Goal: Task Accomplishment & Management: Use online tool/utility

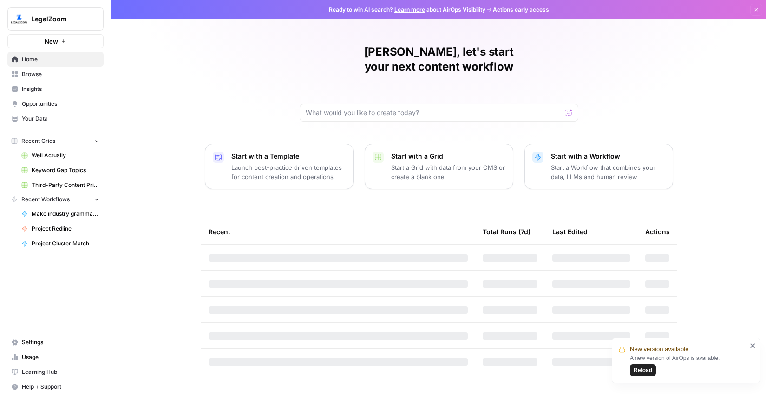
click at [38, 73] on span "Browse" at bounding box center [61, 74] width 78 height 8
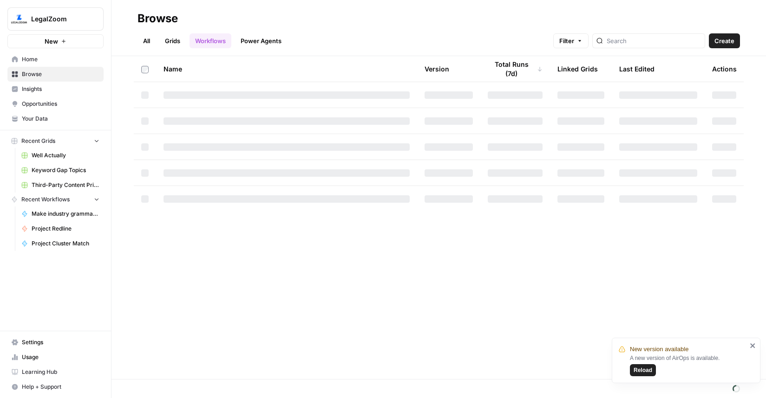
click at [46, 39] on span "New" at bounding box center [51, 41] width 13 height 9
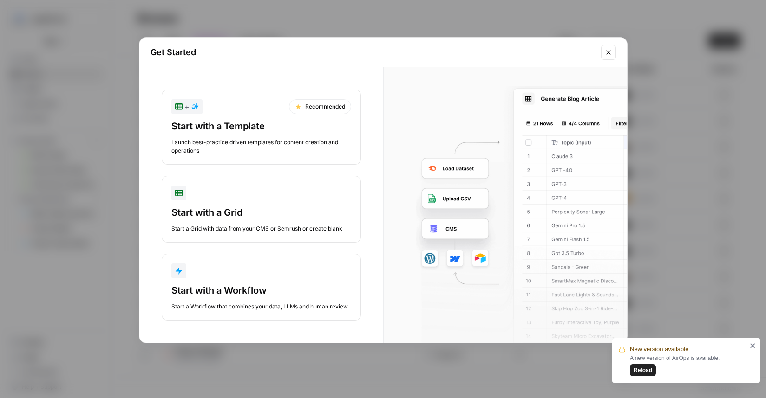
click at [252, 226] on div "Start a Grid with data from your CMS or Semrush or create blank" at bounding box center [261, 229] width 180 height 8
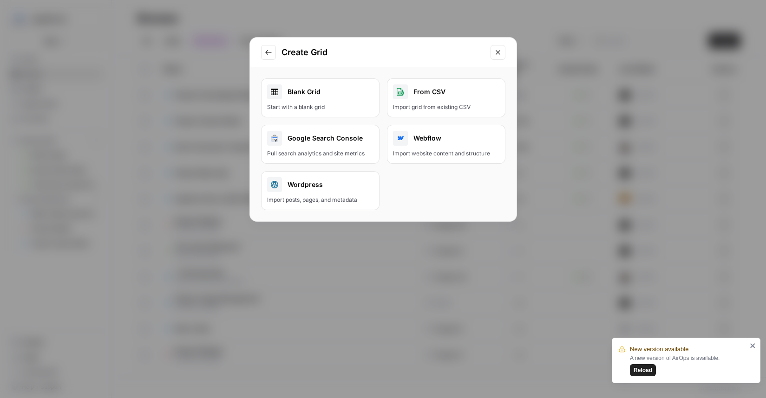
click at [341, 109] on div "Start with a blank grid" at bounding box center [320, 107] width 106 height 8
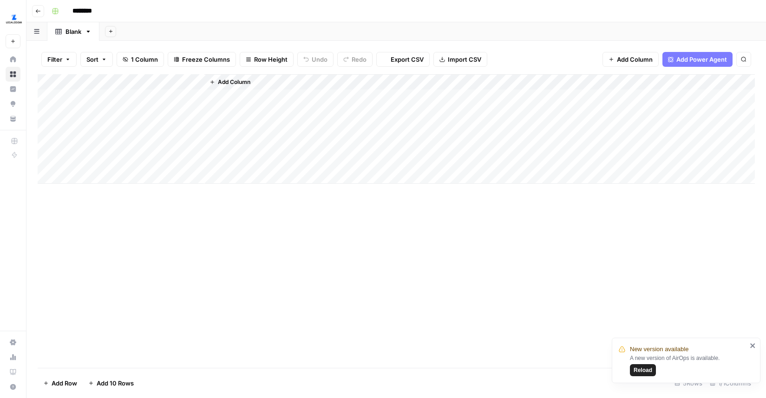
click at [139, 13] on div "********" at bounding box center [402, 11] width 709 height 15
click at [106, 13] on input "********" at bounding box center [94, 11] width 52 height 15
type input "**********"
click at [109, 98] on div "Add Column" at bounding box center [396, 129] width 717 height 110
click at [121, 157] on div "Add Column" at bounding box center [396, 129] width 717 height 110
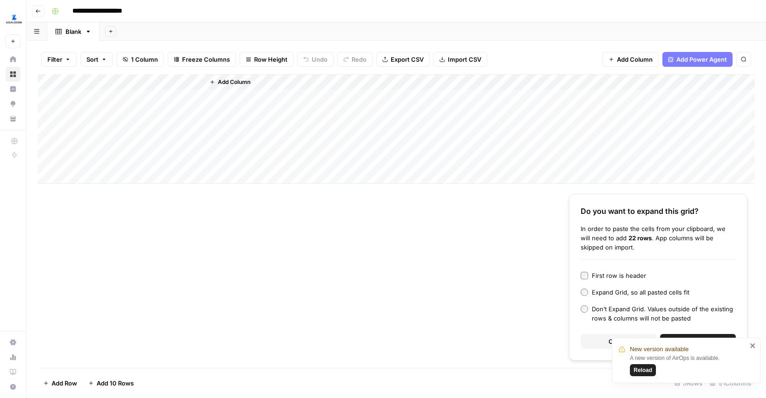
click at [753, 347] on icon "close" at bounding box center [753, 345] width 7 height 7
click at [698, 340] on span "Continue" at bounding box center [698, 341] width 27 height 9
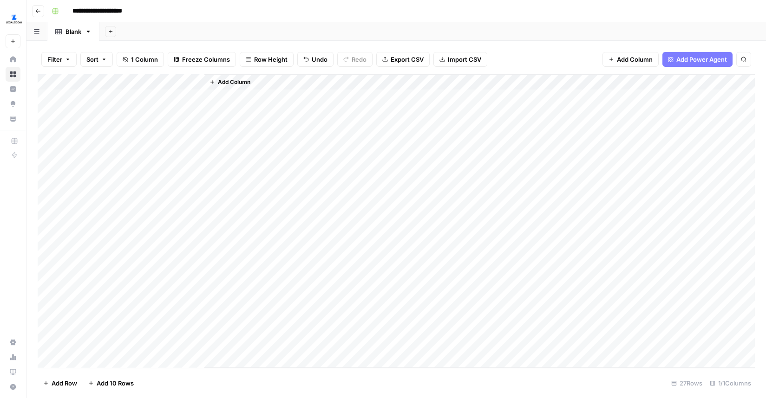
click at [238, 81] on span "Add Column" at bounding box center [234, 82] width 33 height 8
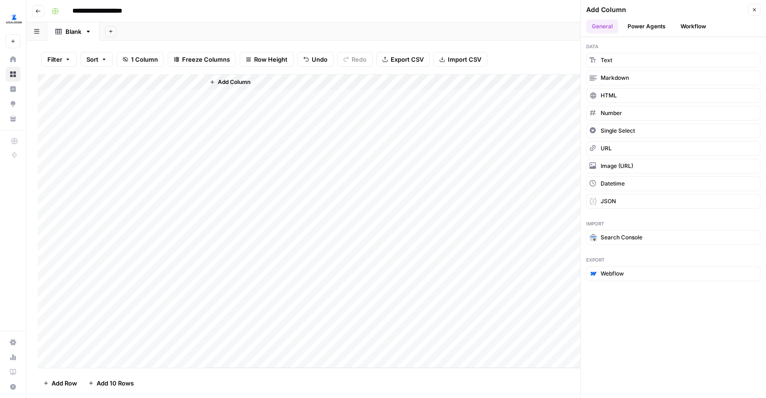
click at [692, 26] on button "Workflow" at bounding box center [693, 27] width 37 height 14
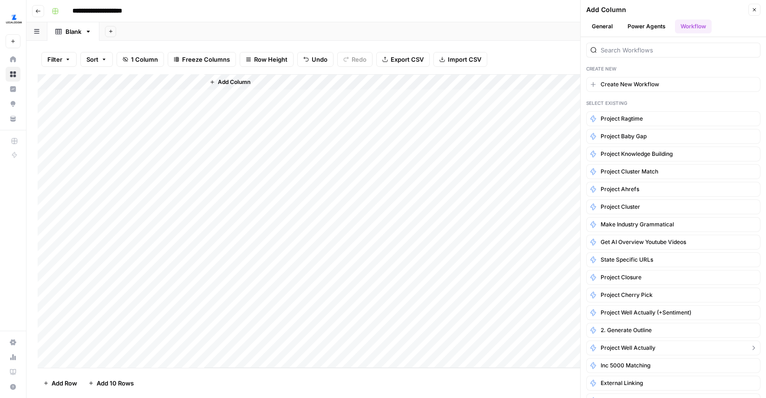
click at [616, 341] on button "Project Well Actually" at bounding box center [673, 348] width 174 height 15
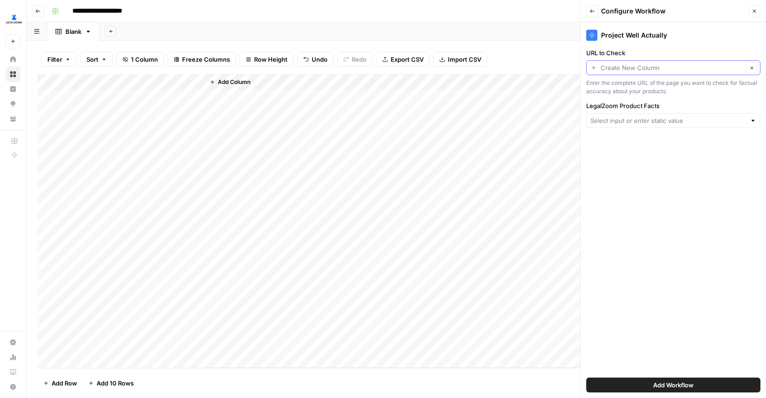
click at [646, 72] on input "URL to Check" at bounding box center [672, 67] width 143 height 9
click at [629, 114] on span "Title" at bounding box center [671, 118] width 155 height 9
type input "Title"
click at [621, 121] on input "LegalZoom Product Facts" at bounding box center [668, 120] width 156 height 9
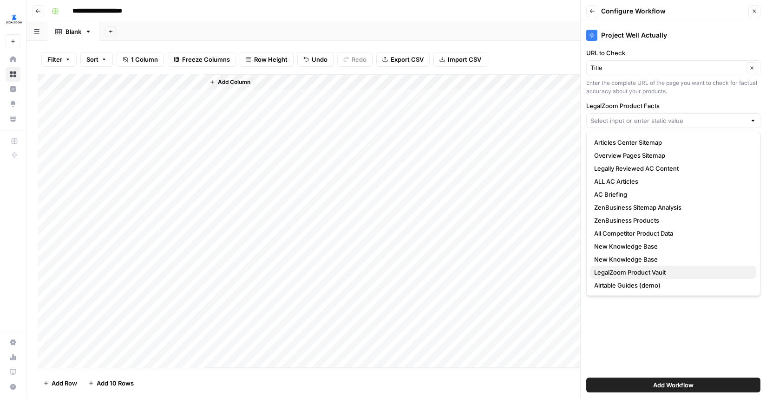
click at [627, 272] on span "LegalZoom Product Vault" at bounding box center [671, 272] width 155 height 9
type input "LegalZoom Product Vault"
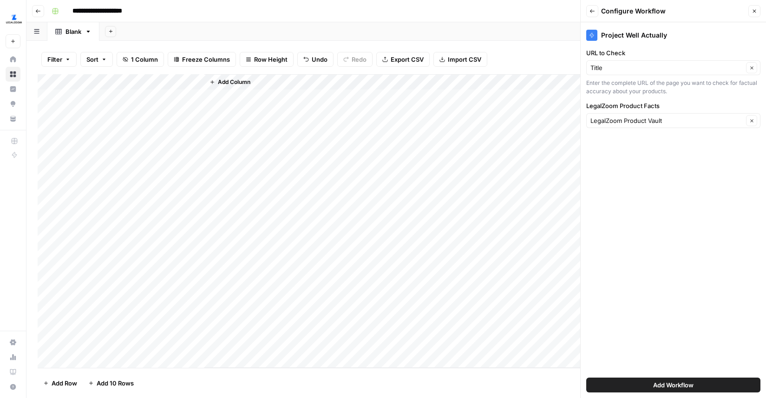
click at [641, 387] on button "Add Workflow" at bounding box center [673, 385] width 174 height 15
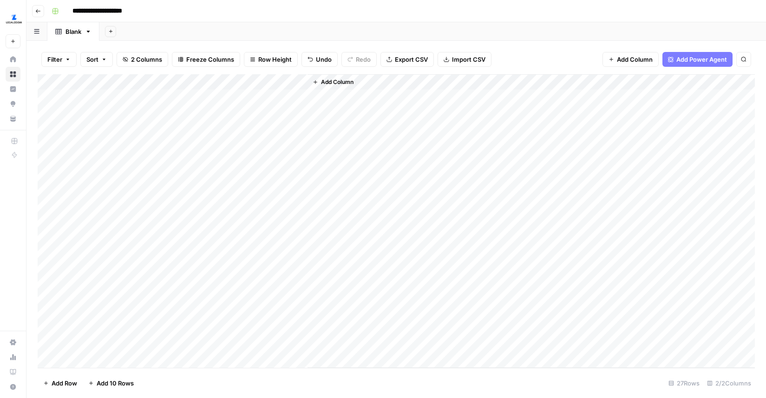
click at [255, 98] on div "Add Column" at bounding box center [396, 221] width 717 height 294
click at [287, 97] on div "Add Column" at bounding box center [396, 221] width 717 height 294
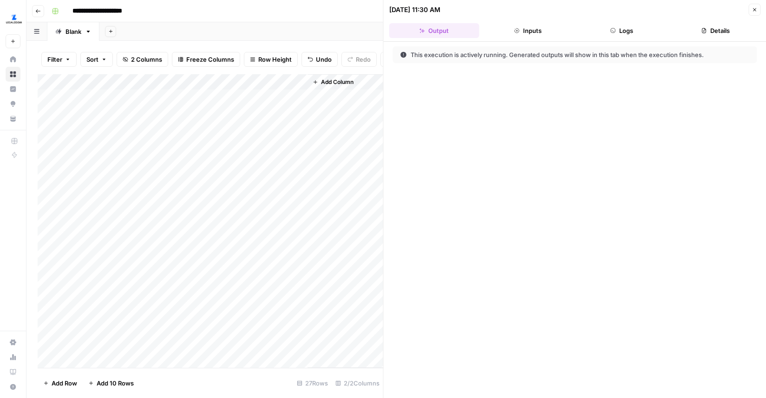
click at [630, 35] on button "Logs" at bounding box center [621, 30] width 90 height 15
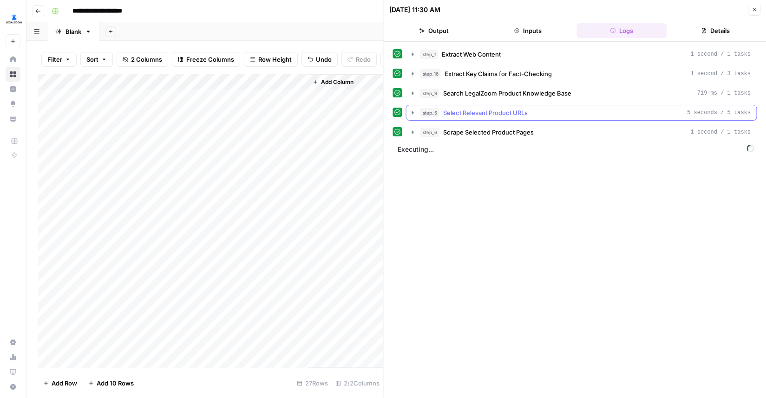
click at [412, 113] on icon "button" at bounding box center [413, 112] width 2 height 3
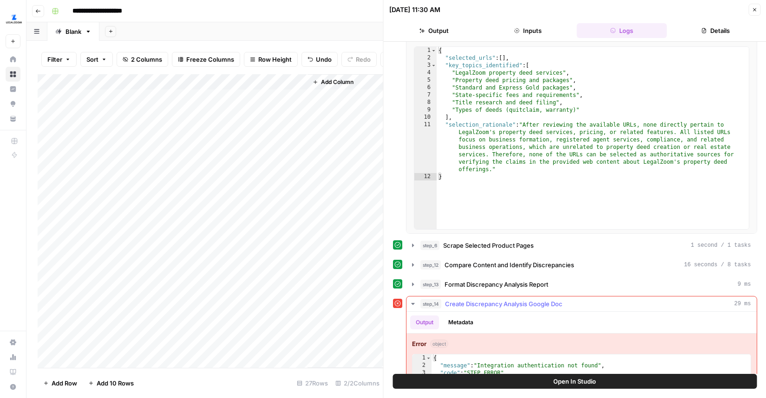
scroll to position [140, 0]
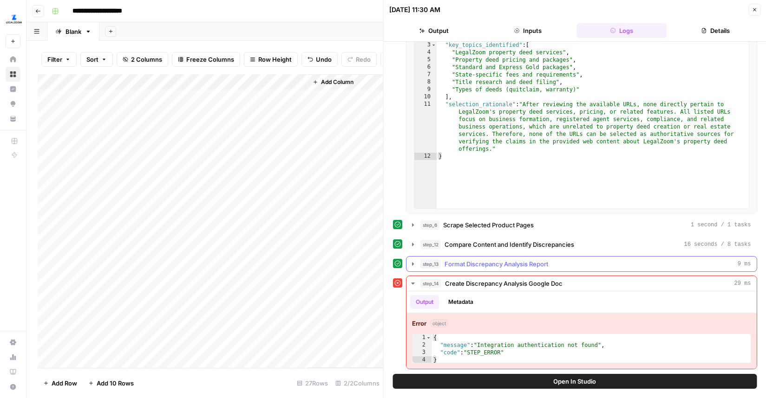
click at [412, 267] on icon "button" at bounding box center [412, 264] width 7 height 7
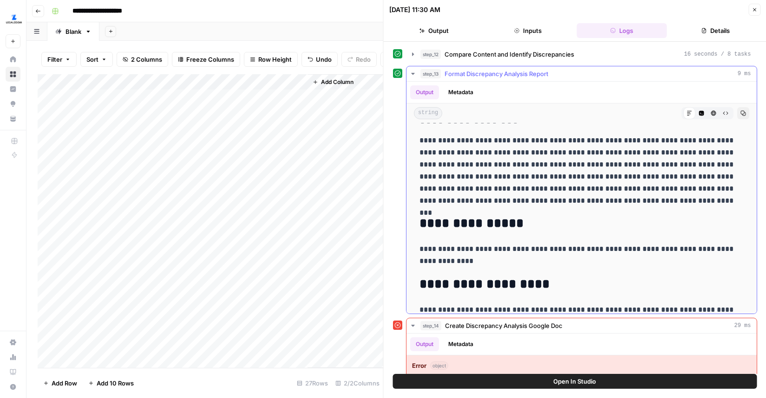
scroll to position [178, 0]
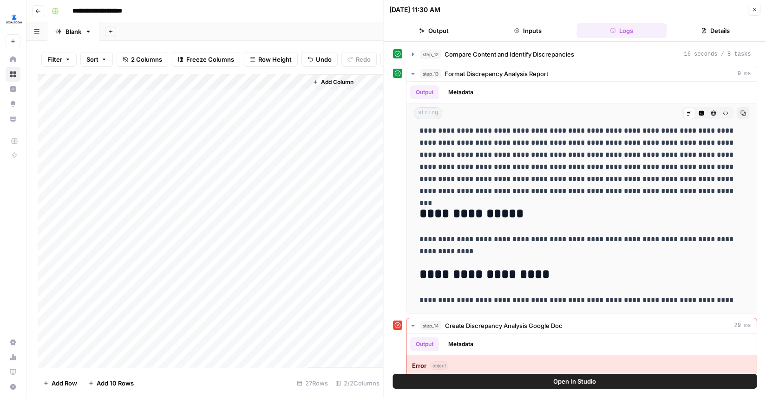
click at [255, 112] on div "Add Column" at bounding box center [211, 221] width 346 height 294
click at [254, 130] on div "Add Column" at bounding box center [211, 221] width 346 height 294
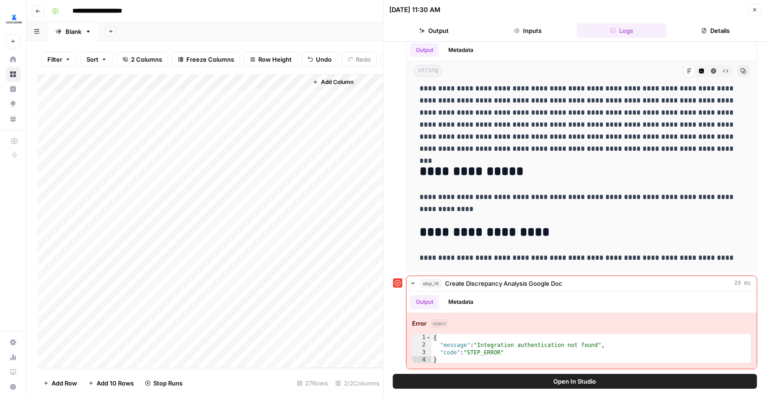
click at [754, 8] on icon "button" at bounding box center [754, 10] width 6 height 6
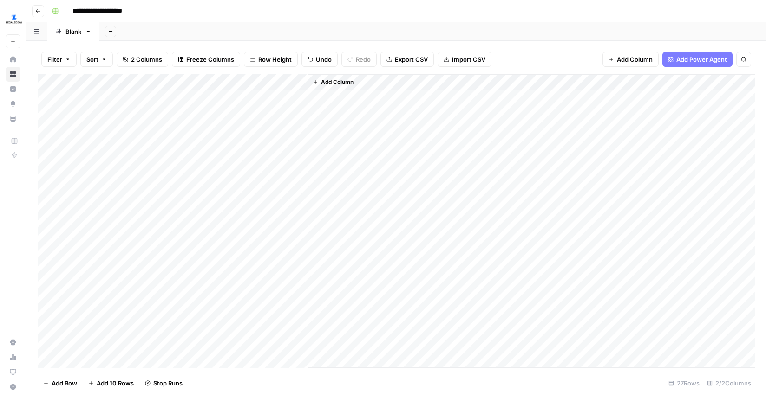
click at [258, 145] on div "Add Column" at bounding box center [396, 221] width 717 height 294
click at [297, 114] on div "Add Column" at bounding box center [396, 221] width 717 height 294
click at [299, 130] on div "Add Column" at bounding box center [396, 221] width 717 height 294
click at [283, 145] on div "Add Column" at bounding box center [396, 221] width 717 height 294
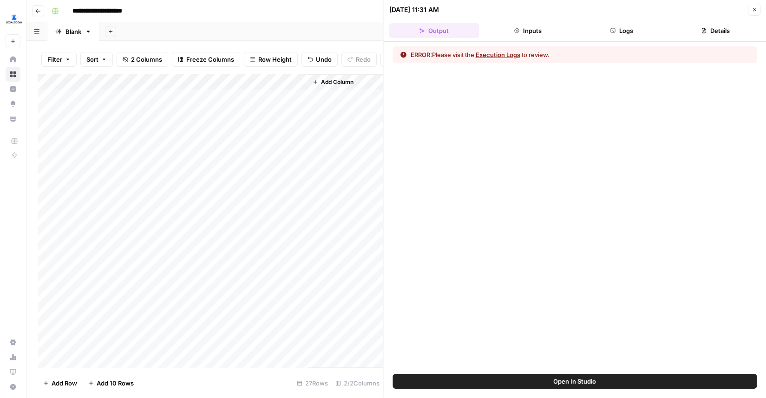
click at [621, 33] on button "Logs" at bounding box center [621, 30] width 90 height 15
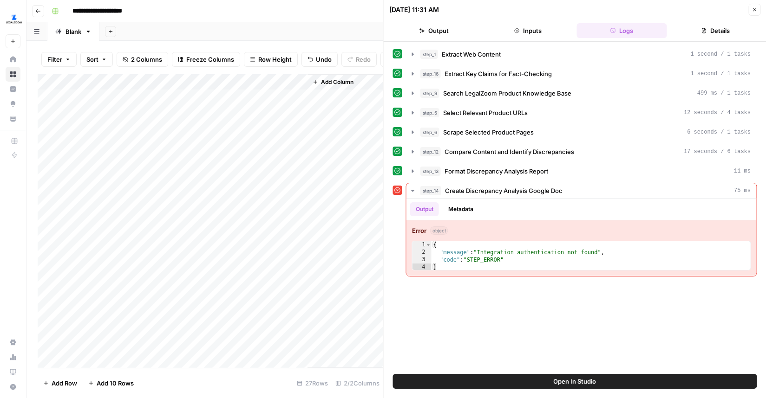
click at [300, 109] on div "Add Column" at bounding box center [211, 221] width 346 height 294
click at [299, 128] on div "Add Column" at bounding box center [211, 221] width 346 height 294
click at [297, 111] on div "Add Column" at bounding box center [211, 221] width 346 height 294
click at [298, 148] on div "Add Column" at bounding box center [211, 221] width 346 height 294
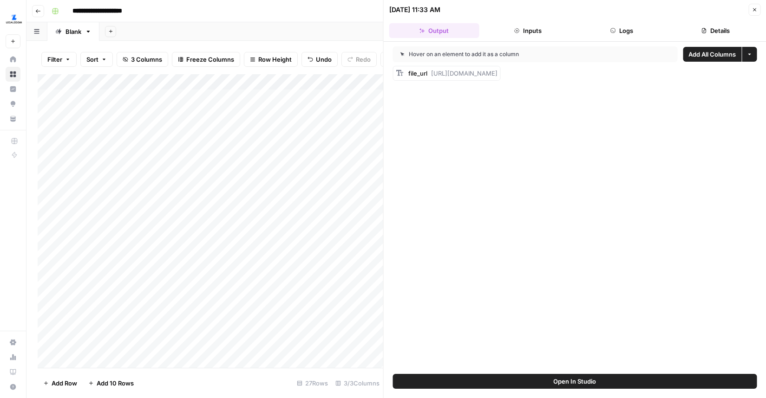
click at [342, 116] on div "Add Column" at bounding box center [211, 221] width 346 height 294
click at [363, 113] on div "Add Column" at bounding box center [211, 221] width 346 height 294
click at [414, 149] on div "Hover on an element to add it as a column Add All Columns More options file_url…" at bounding box center [575, 208] width 383 height 333
click at [334, 112] on div "Add Column" at bounding box center [211, 221] width 346 height 294
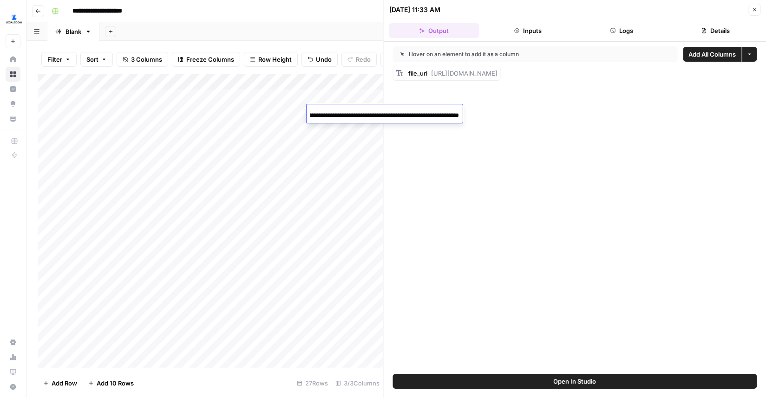
scroll to position [0, 0]
click at [359, 129] on div "Add Column" at bounding box center [211, 221] width 346 height 294
click at [338, 147] on div "Add Column" at bounding box center [211, 221] width 346 height 294
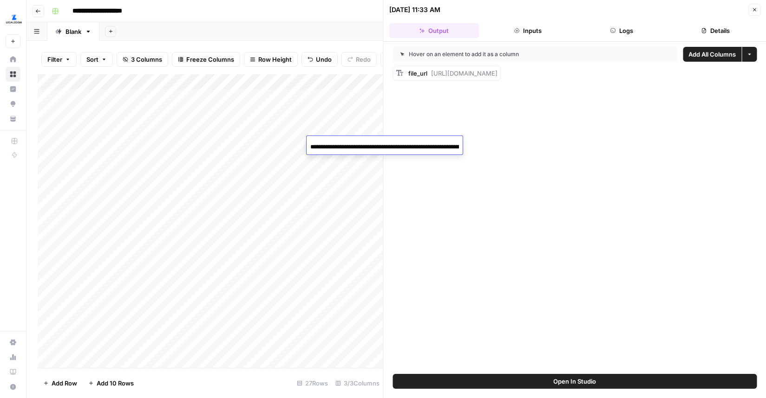
click at [298, 84] on div "Add Column" at bounding box center [211, 221] width 346 height 294
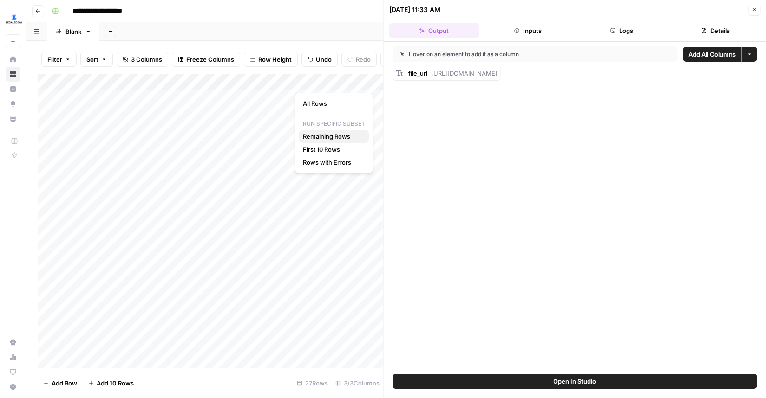
click at [330, 137] on span "Remaining Rows" at bounding box center [332, 136] width 59 height 9
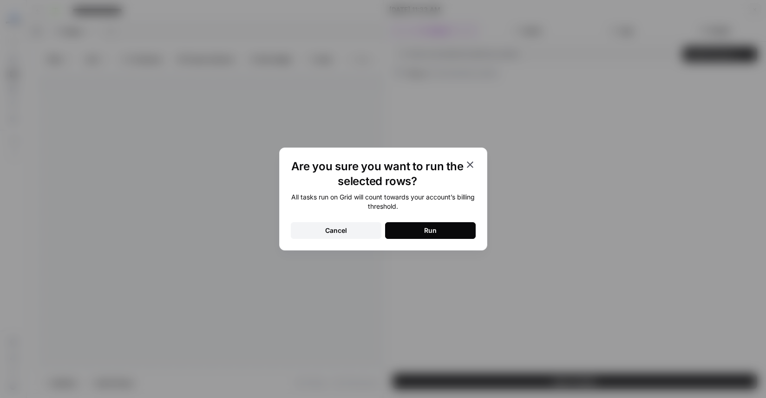
click at [419, 229] on button "Run" at bounding box center [430, 230] width 91 height 17
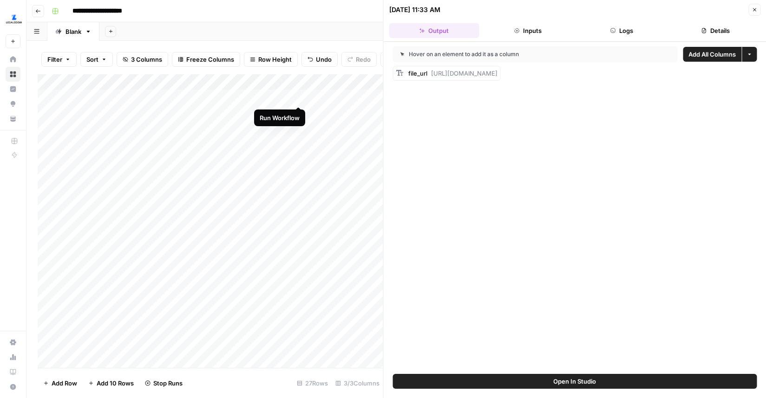
click at [299, 98] on div "Add Column" at bounding box center [211, 221] width 346 height 294
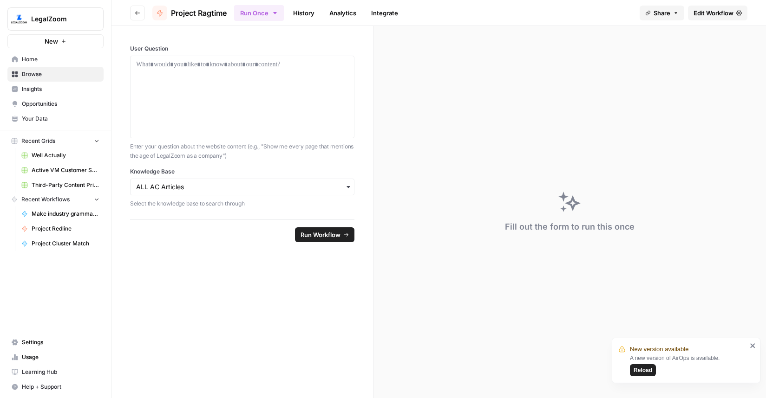
click at [42, 71] on span "Browse" at bounding box center [61, 74] width 78 height 8
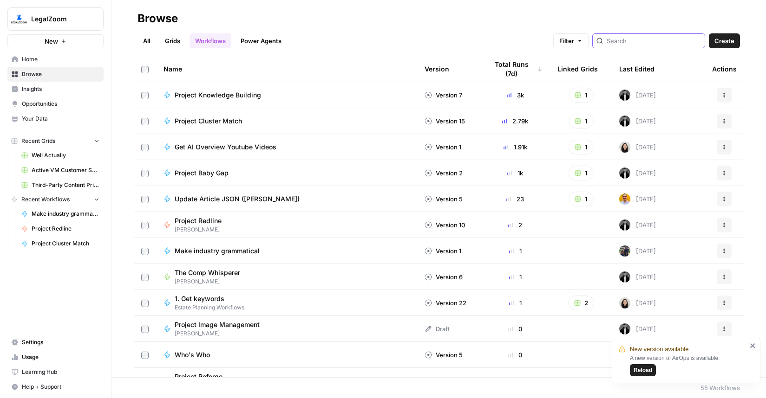
click at [659, 43] on input "search" at bounding box center [654, 40] width 94 height 9
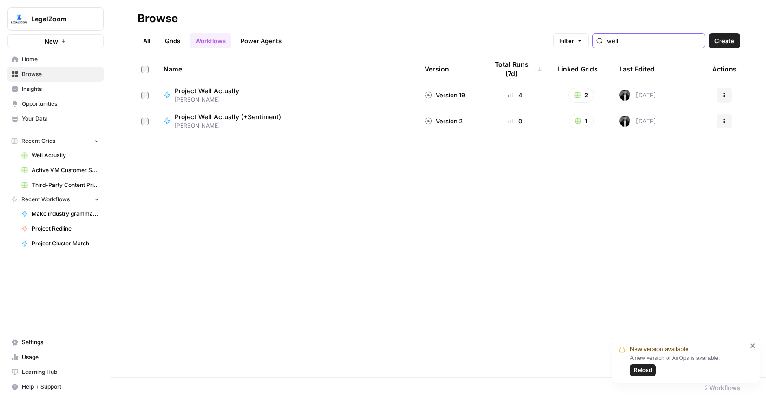
type input "well"
click at [274, 91] on div "Project Well Actually Connor" at bounding box center [286, 95] width 246 height 18
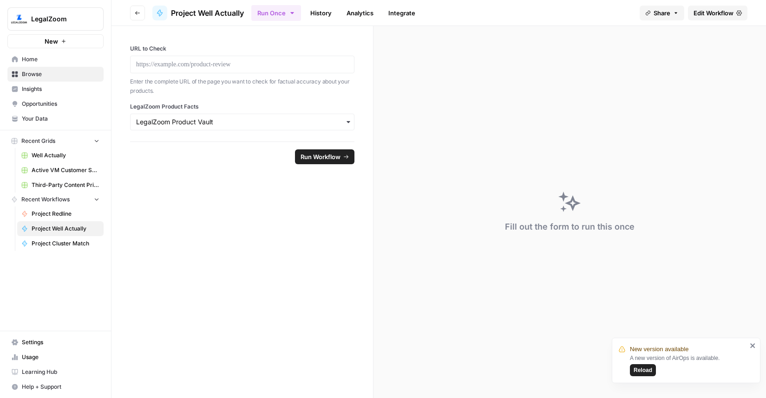
click at [650, 374] on span "Reload" at bounding box center [642, 370] width 19 height 8
click at [645, 373] on span "Reload" at bounding box center [642, 370] width 19 height 8
click at [718, 8] on span "Edit Workflow" at bounding box center [713, 12] width 40 height 9
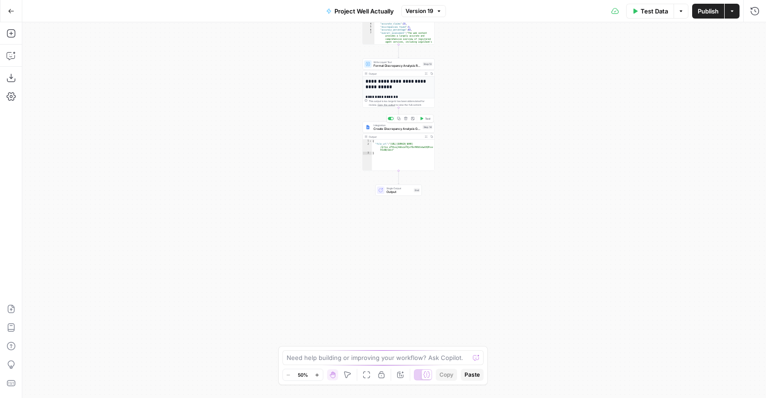
click at [400, 128] on span "Create Discrepancy Analysis Google Doc" at bounding box center [396, 129] width 47 height 5
click at [655, 73] on input "Authentication" at bounding box center [667, 75] width 151 height 9
click at [634, 103] on span "Google Docs 1" at bounding box center [671, 98] width 155 height 9
type input "Google Docs 1"
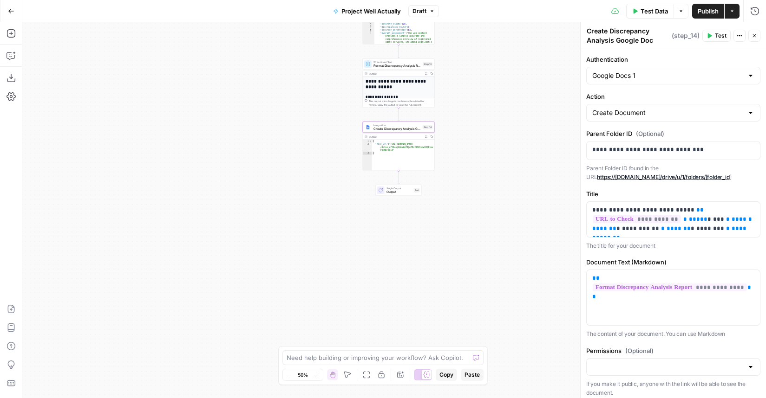
click at [701, 13] on span "Publish" at bounding box center [708, 11] width 21 height 9
